Goal: Information Seeking & Learning: Learn about a topic

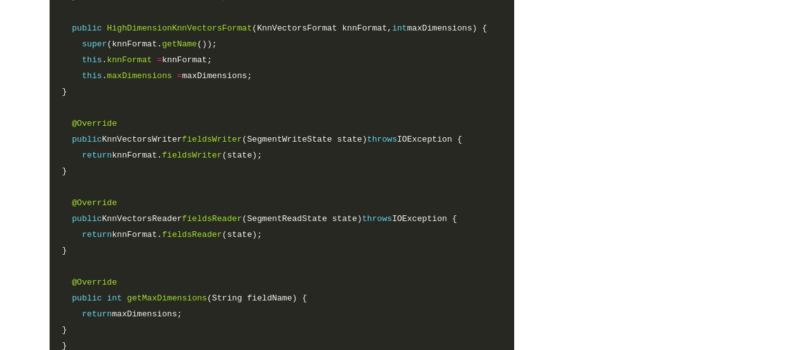
scroll to position [2668, 0]
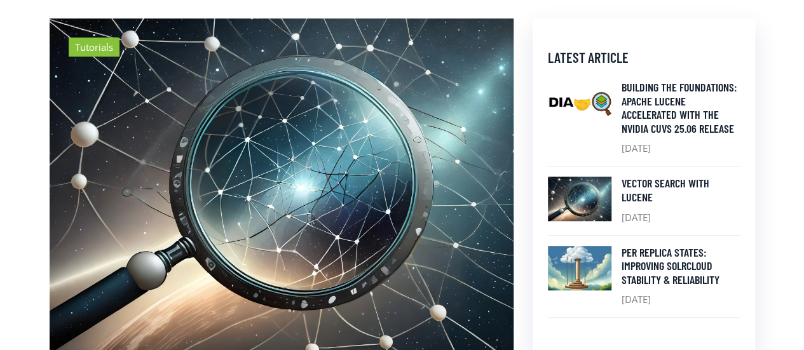
scroll to position [0, 0]
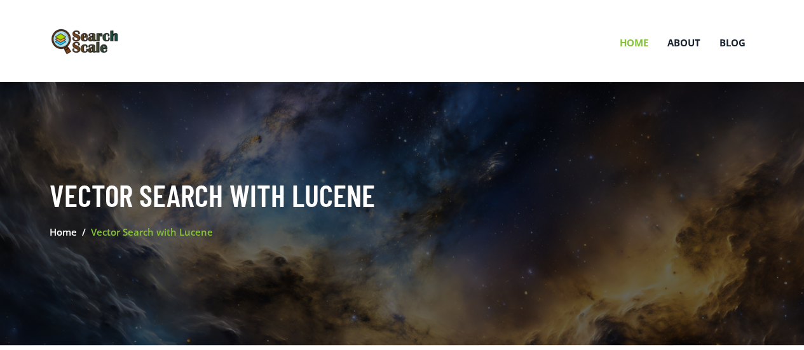
click at [628, 48] on link "Home" at bounding box center [634, 43] width 48 height 66
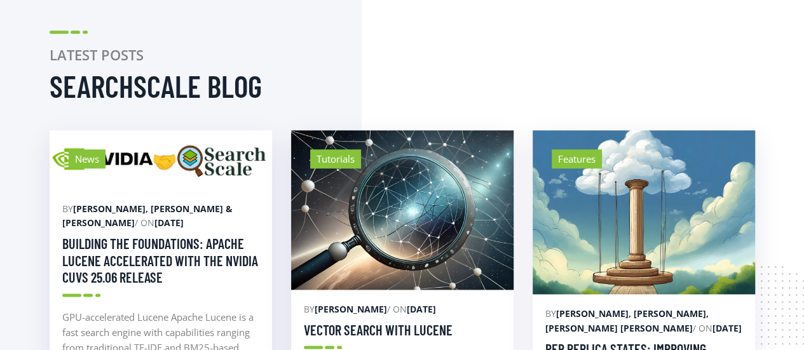
scroll to position [686, 0]
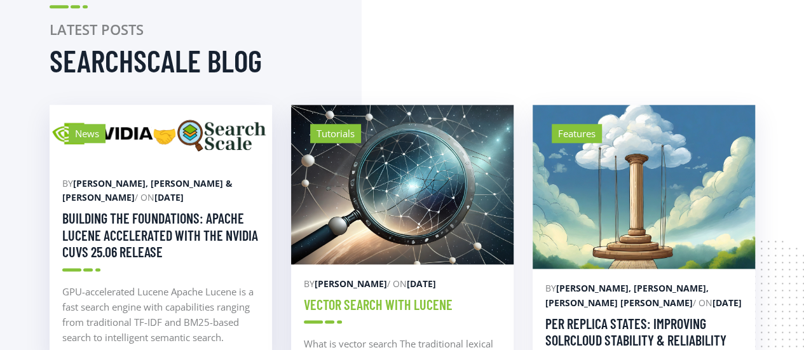
click at [399, 296] on link "Vector Search with Lucene" at bounding box center [378, 304] width 149 height 17
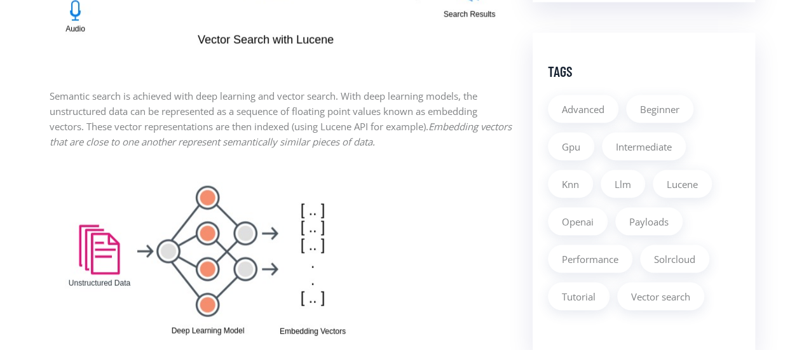
scroll to position [1168, 0]
